Goal: Find specific page/section: Find specific page/section

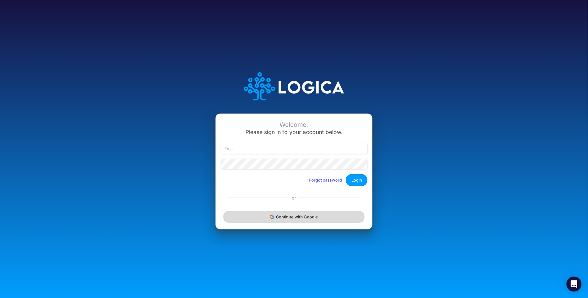
click at [288, 215] on button "Continue with Google" at bounding box center [293, 217] width 141 height 12
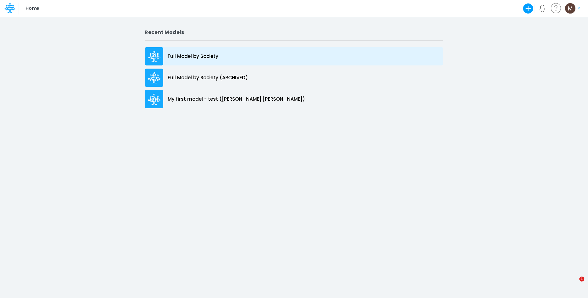
click at [211, 56] on p "Full Model by Society" at bounding box center [193, 56] width 51 height 7
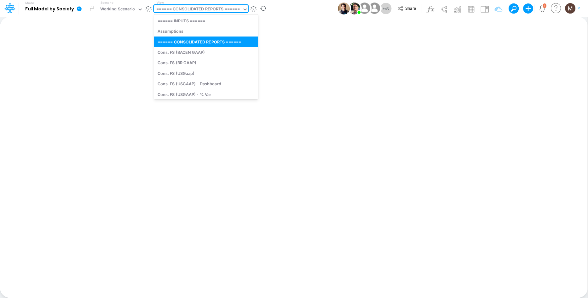
click at [209, 10] on div "====== CONSOLIDATED REPORTS ======" at bounding box center [198, 9] width 84 height 7
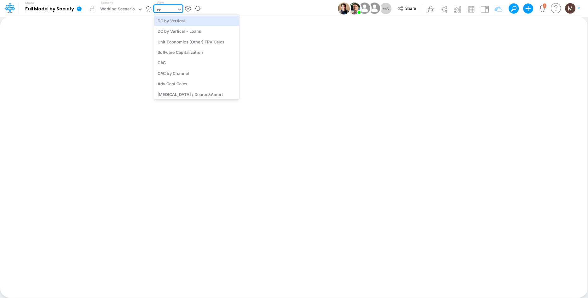
type input "cac"
click at [212, 19] on div "CAC" at bounding box center [196, 20] width 85 height 10
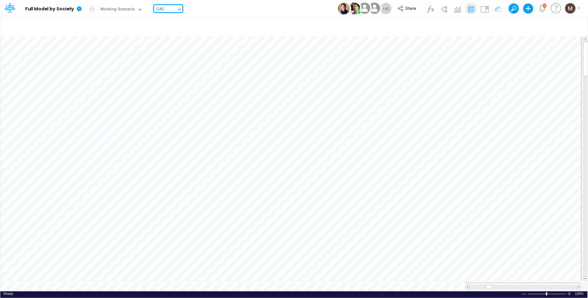
click at [169, 9] on div "CAC" at bounding box center [165, 9] width 23 height 9
